Goal: Information Seeking & Learning: Learn about a topic

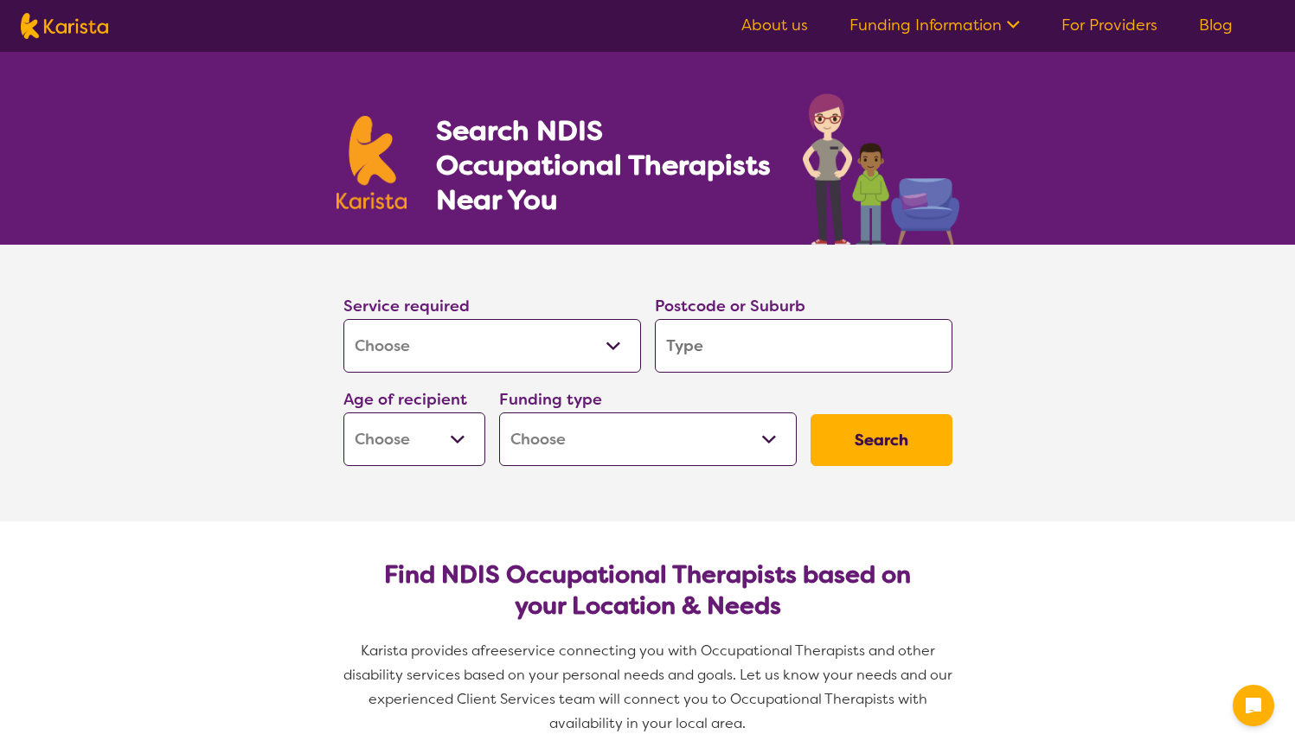
select select "[MEDICAL_DATA]"
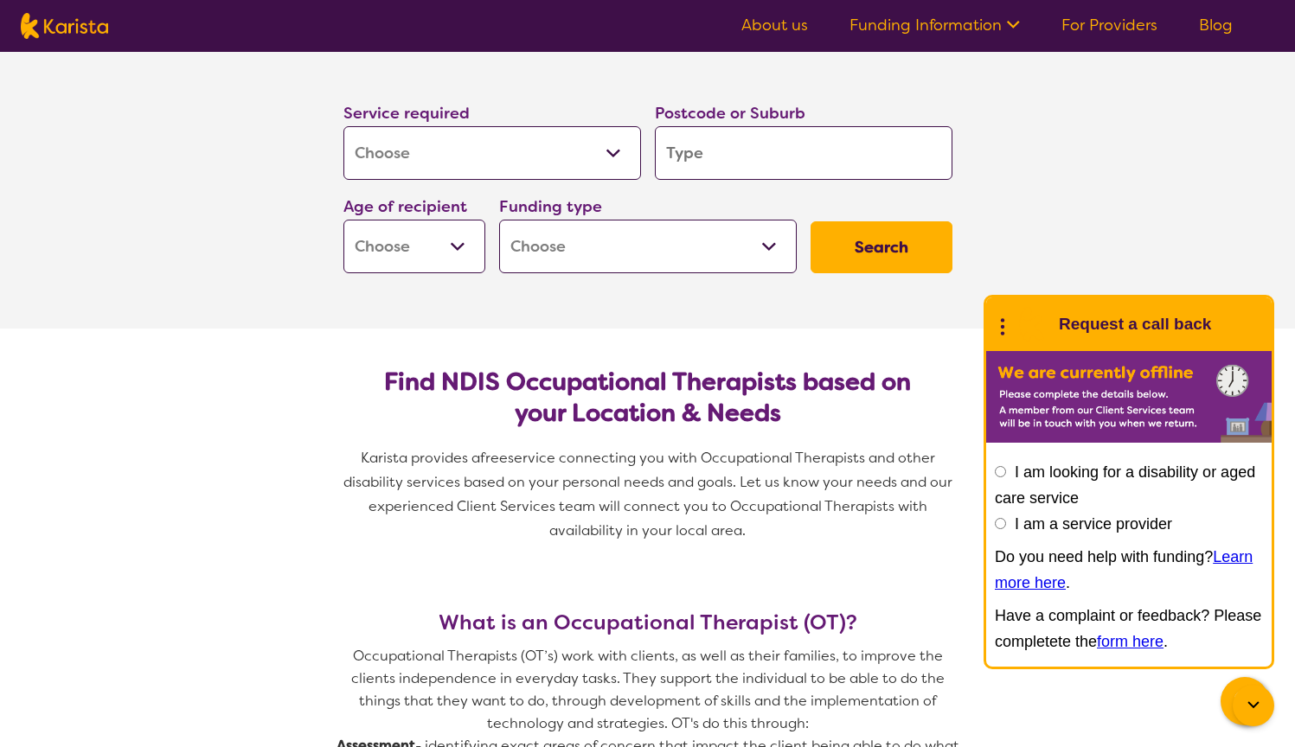
scroll to position [193, 0]
click at [688, 156] on input "search" at bounding box center [803, 153] width 297 height 54
type input "3"
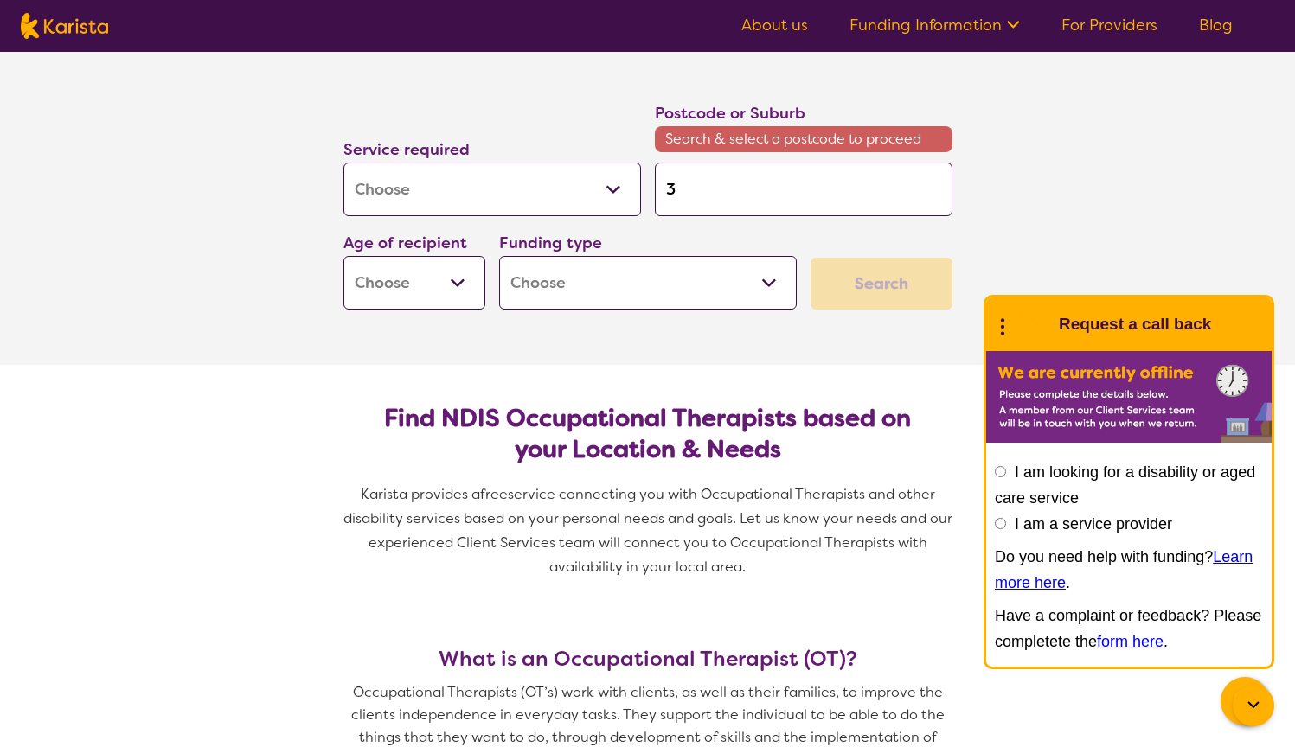
type input "31"
type input "318"
type input "3188"
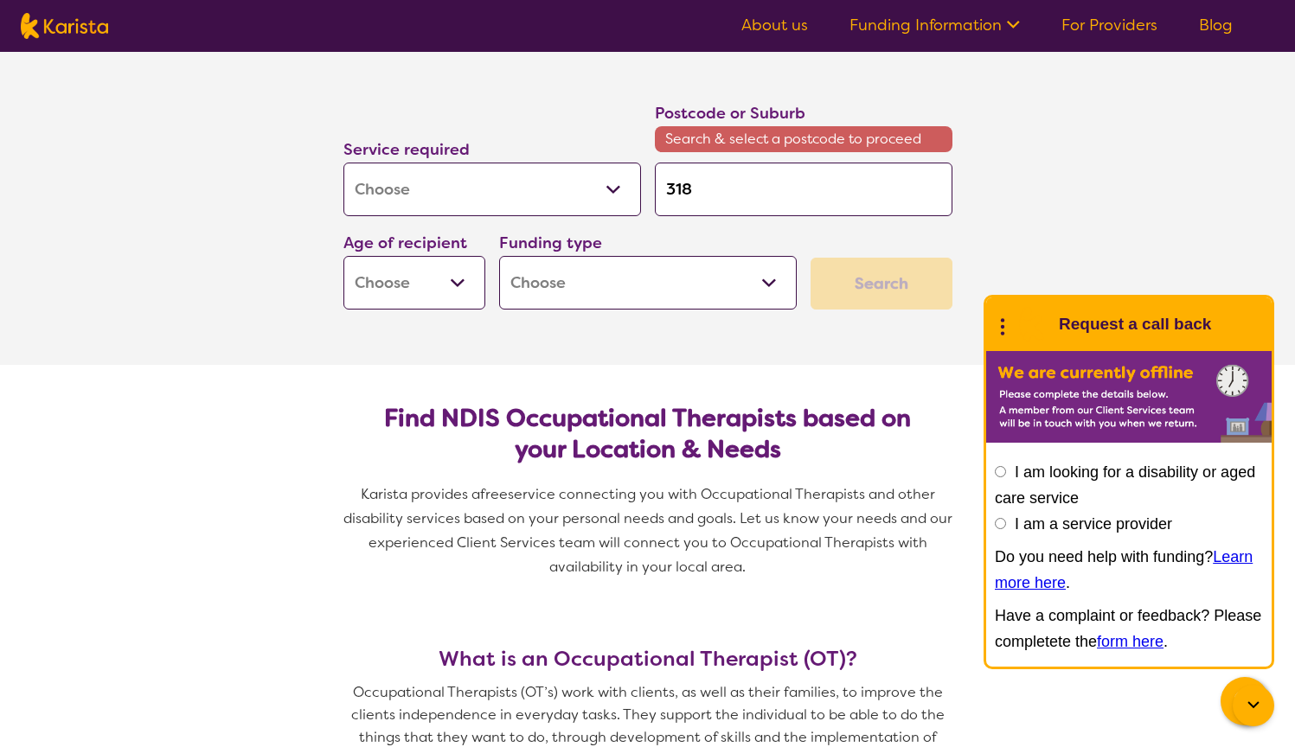
type input "3188"
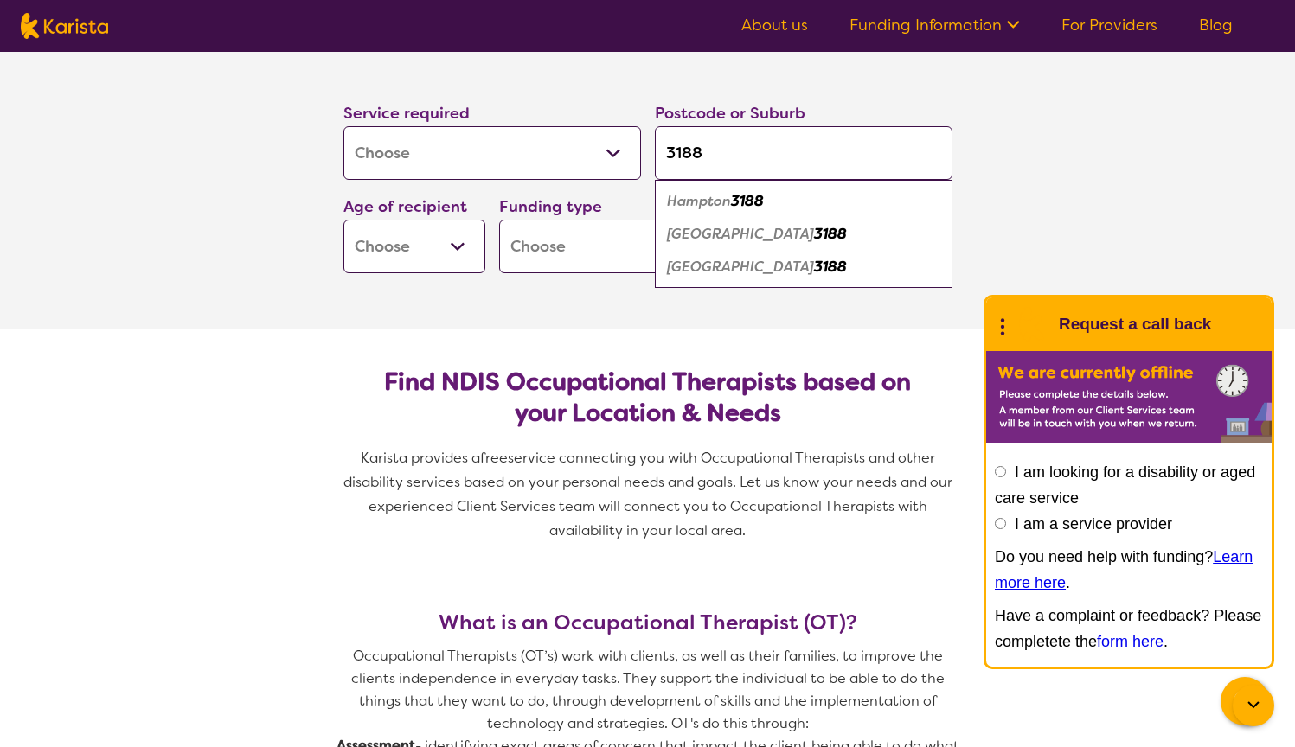
type input "3188"
click at [712, 234] on em "[GEOGRAPHIC_DATA]" at bounding box center [740, 234] width 147 height 18
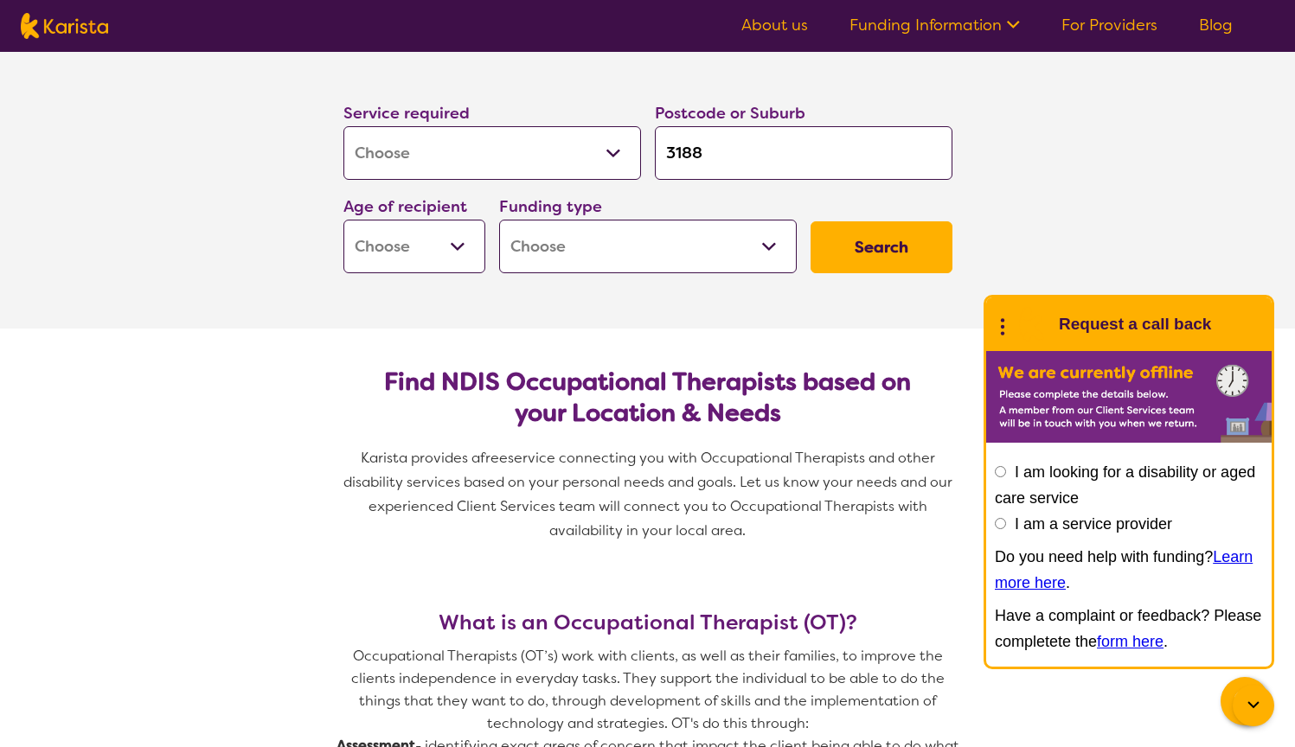
select select "EC"
select select "NDIS"
click at [881, 249] on button "Search" at bounding box center [881, 247] width 142 height 52
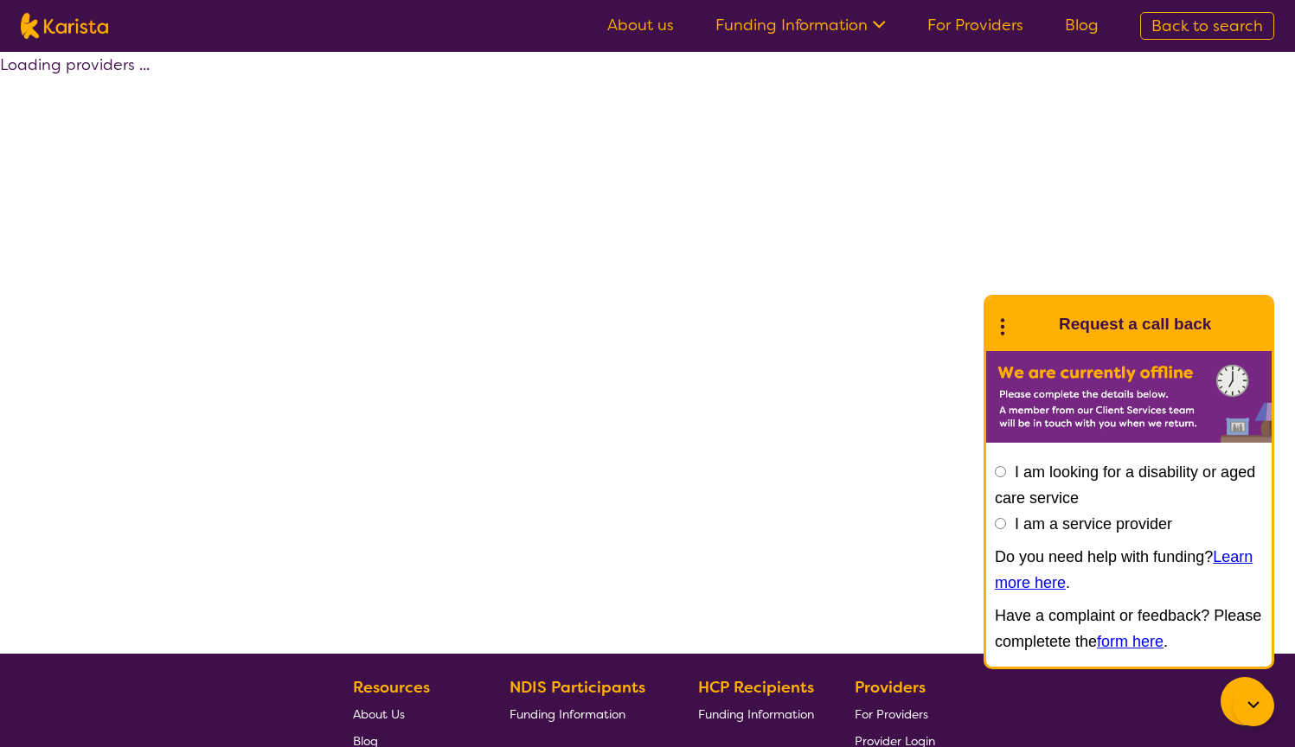
select select "by_score"
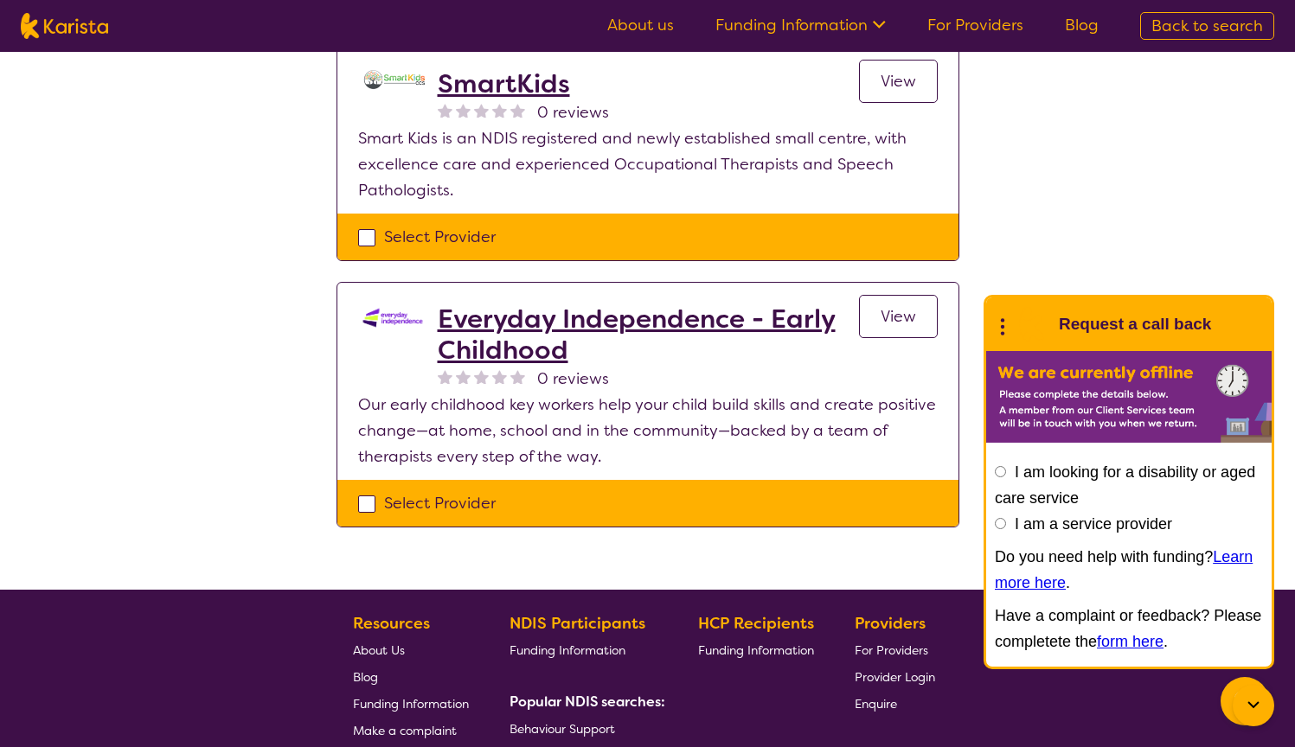
scroll to position [1884, 0]
